Goal: Task Accomplishment & Management: Use online tool/utility

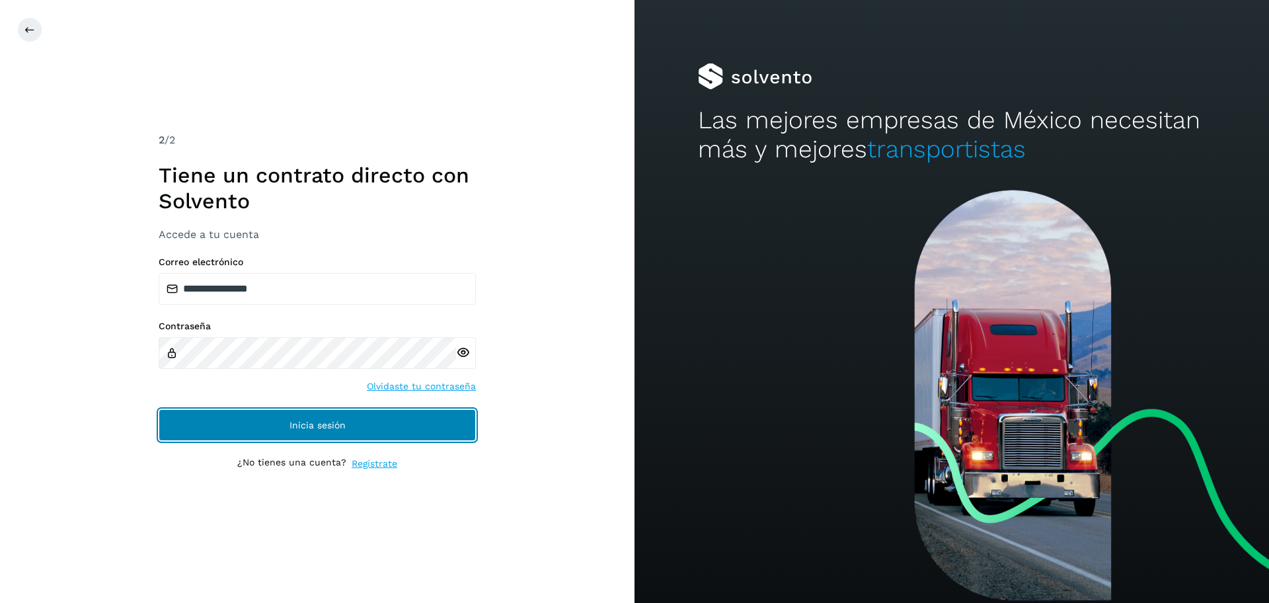
click at [309, 429] on span "Inicia sesión" at bounding box center [317, 424] width 56 height 9
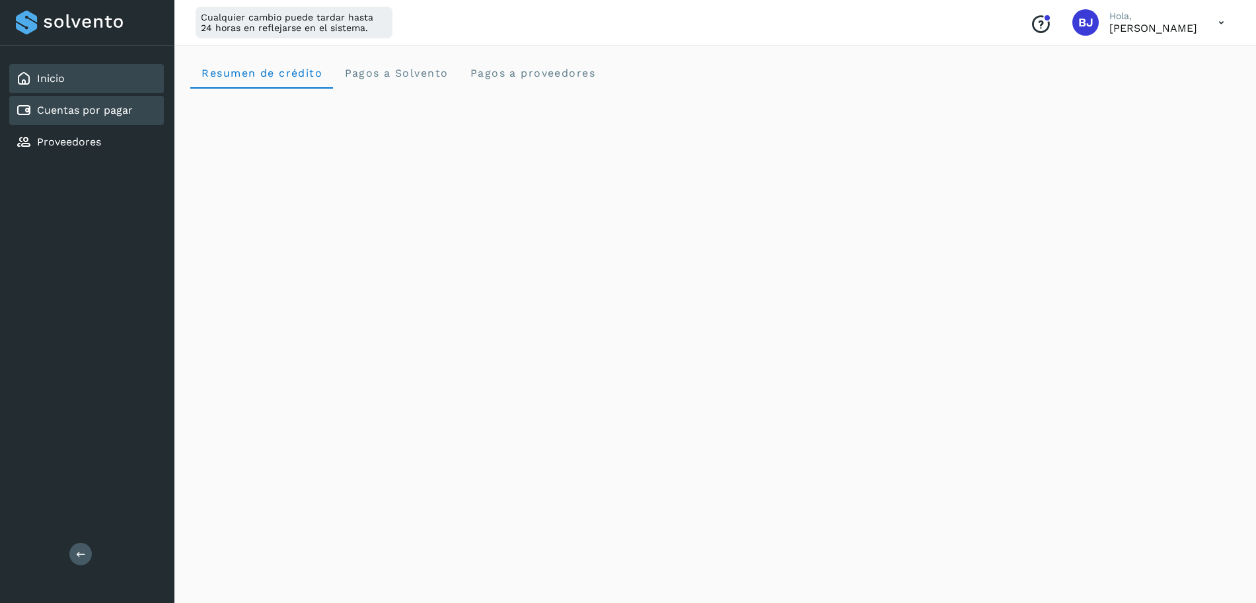
click at [53, 101] on div "Cuentas por pagar" at bounding box center [86, 110] width 155 height 29
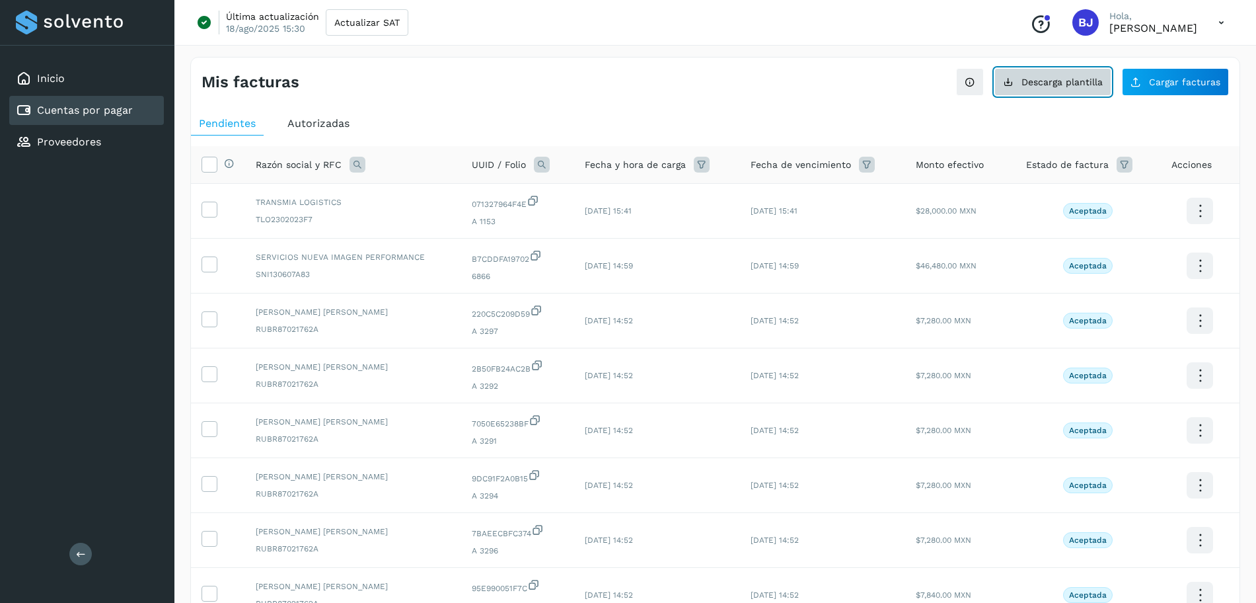
click at [1054, 85] on span "Descarga plantilla" at bounding box center [1062, 81] width 81 height 9
click at [1140, 79] on icon at bounding box center [1136, 82] width 11 height 11
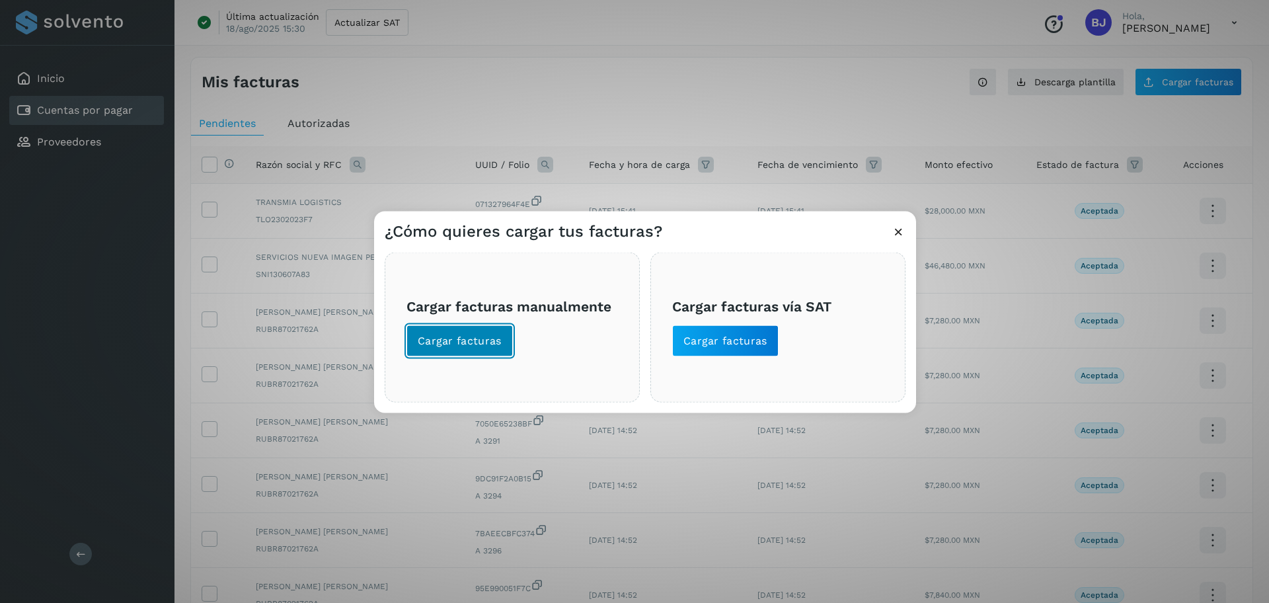
click at [443, 344] on span "Cargar facturas" at bounding box center [460, 341] width 84 height 15
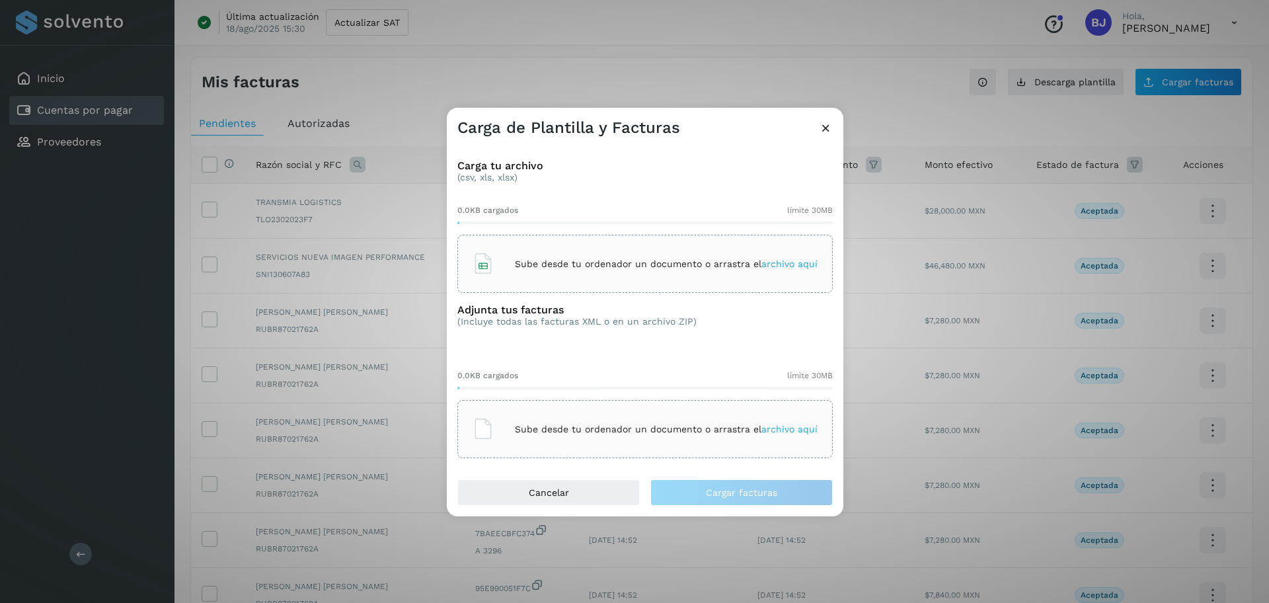
click at [594, 256] on div "Sube desde tu ordenador un documento o arrastra el archivo aquí" at bounding box center [644, 264] width 345 height 36
click at [498, 416] on div "Sube desde tu ordenador un documento o arrastra el archivo aquí" at bounding box center [644, 429] width 345 height 36
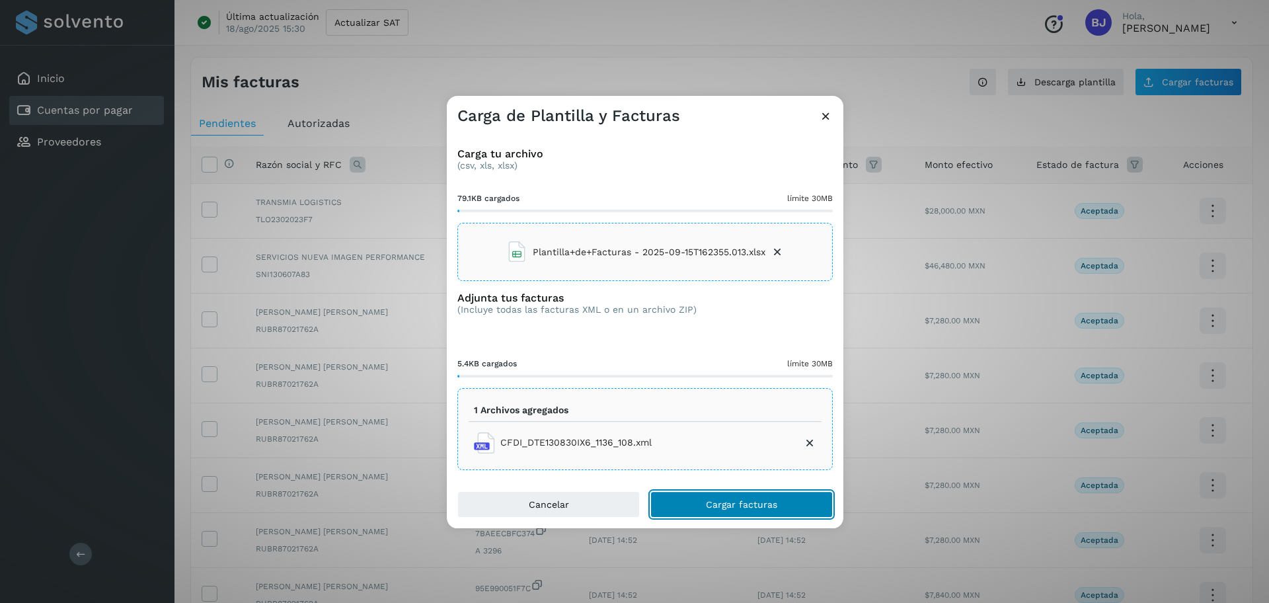
click at [702, 514] on button "Cargar facturas" at bounding box center [741, 504] width 182 height 26
